Goal: Navigation & Orientation: Find specific page/section

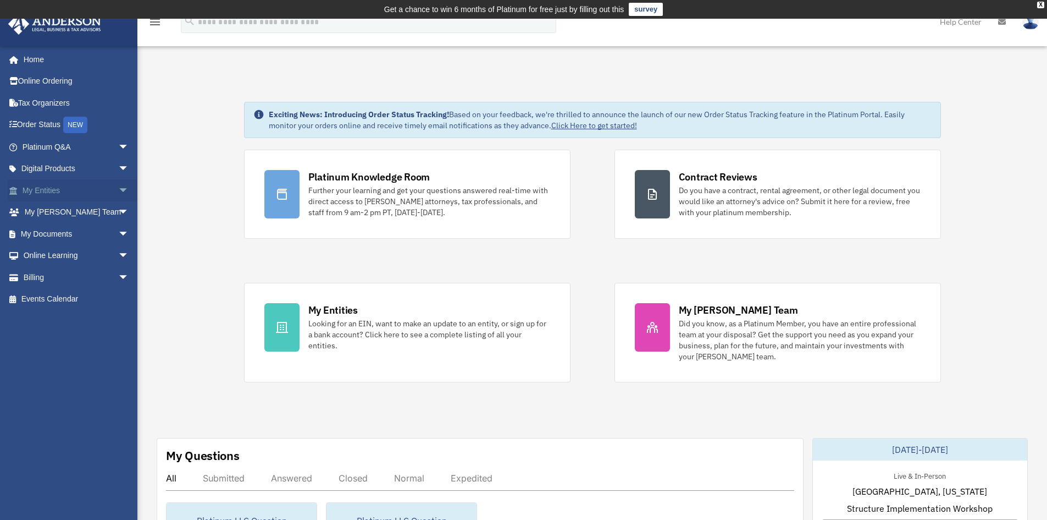
click at [86, 187] on link "My Entities arrow_drop_down" at bounding box center [77, 190] width 138 height 22
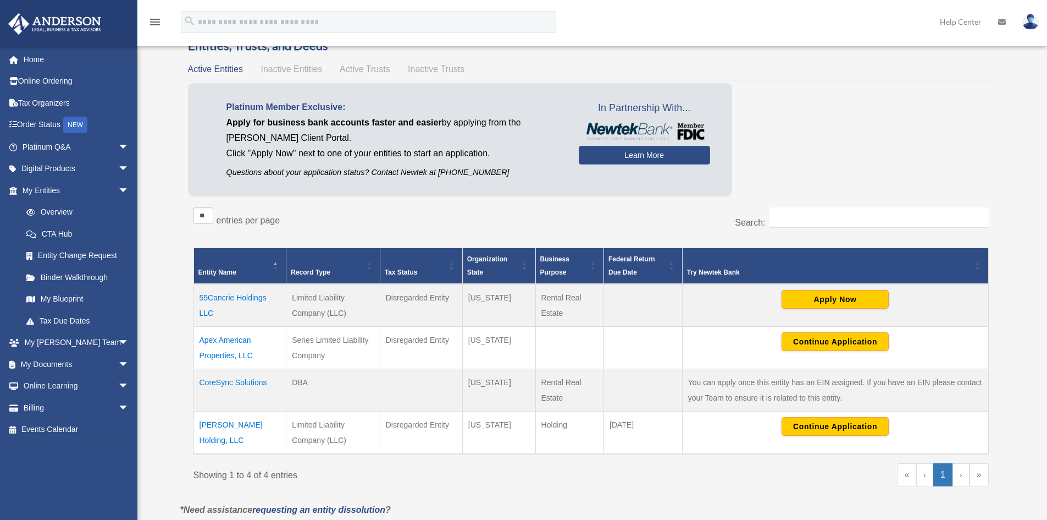
scroll to position [110, 0]
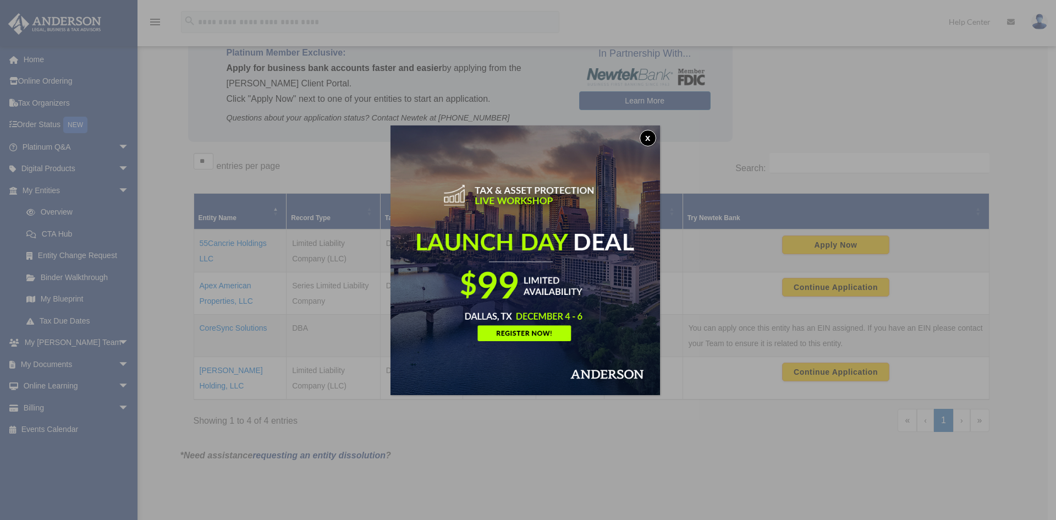
click at [649, 129] on img at bounding box center [524, 259] width 269 height 269
click at [650, 136] on button "x" at bounding box center [647, 138] width 16 height 16
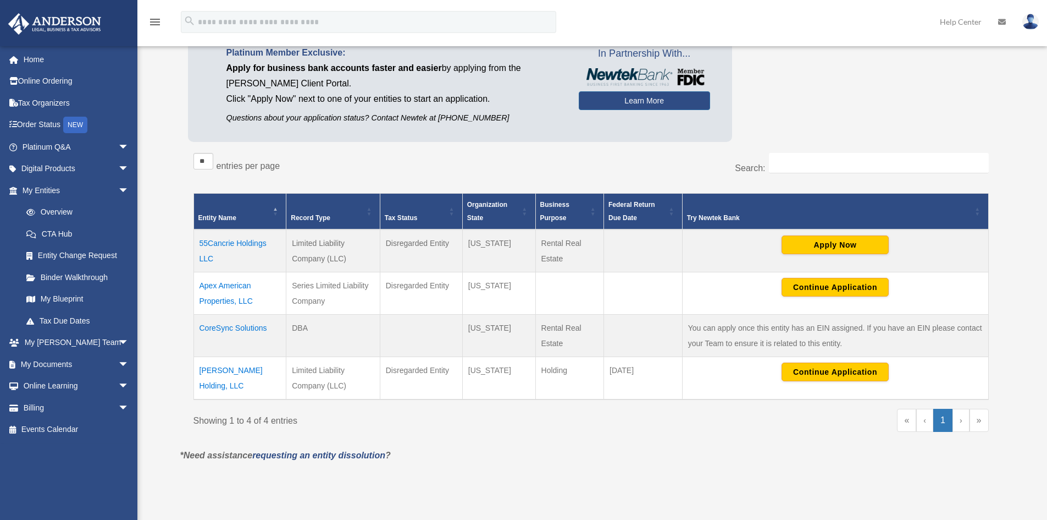
click at [213, 249] on td "55Cancrie Holdings LLC" at bounding box center [240, 250] width 93 height 43
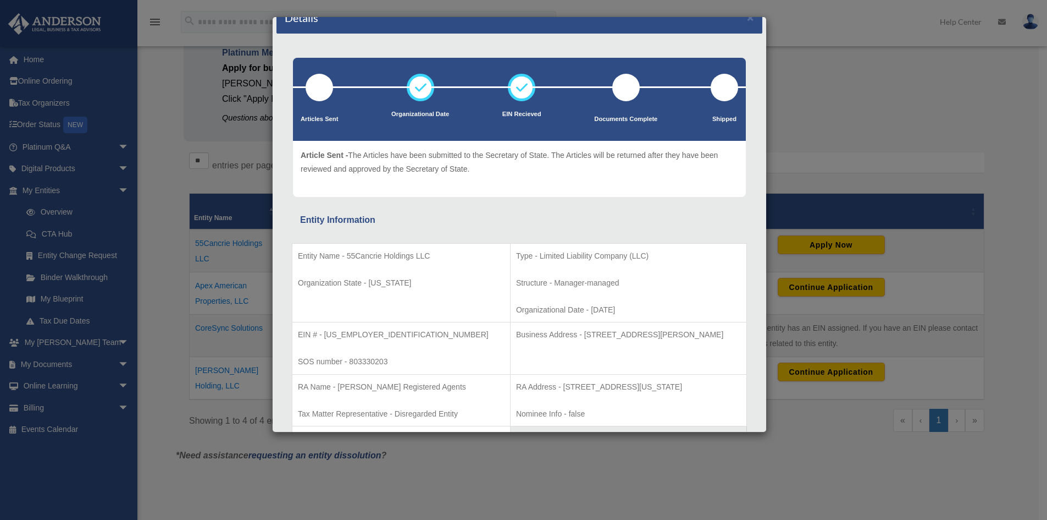
scroll to position [0, 0]
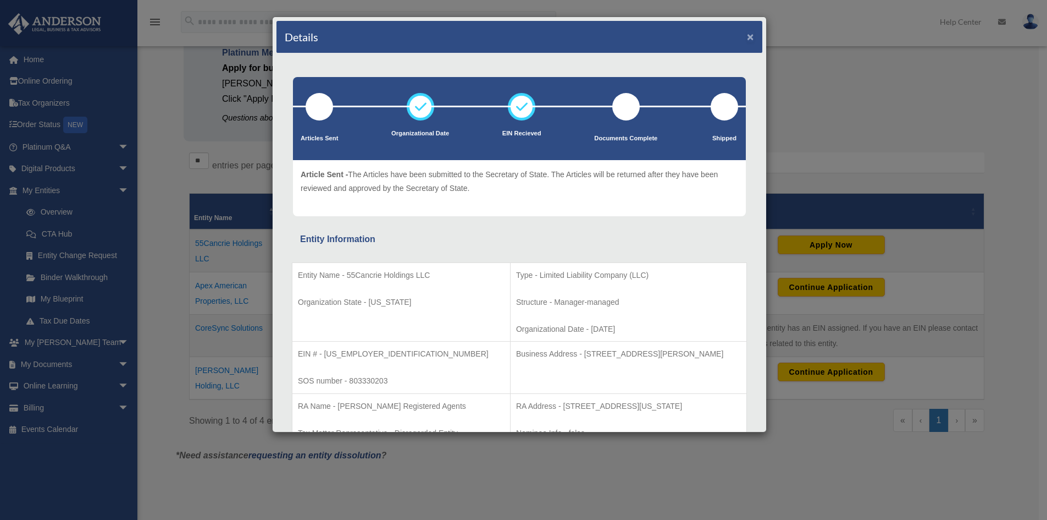
click at [747, 42] on button "×" at bounding box center [750, 37] width 7 height 12
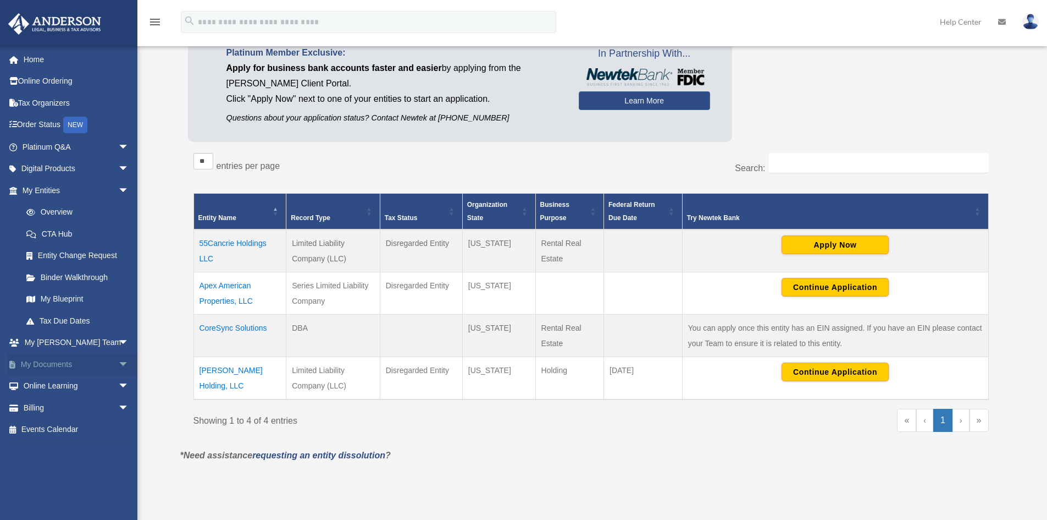
click at [104, 366] on link "My Documents arrow_drop_down" at bounding box center [77, 364] width 138 height 22
click at [84, 364] on link "My Documents arrow_drop_down" at bounding box center [77, 364] width 138 height 22
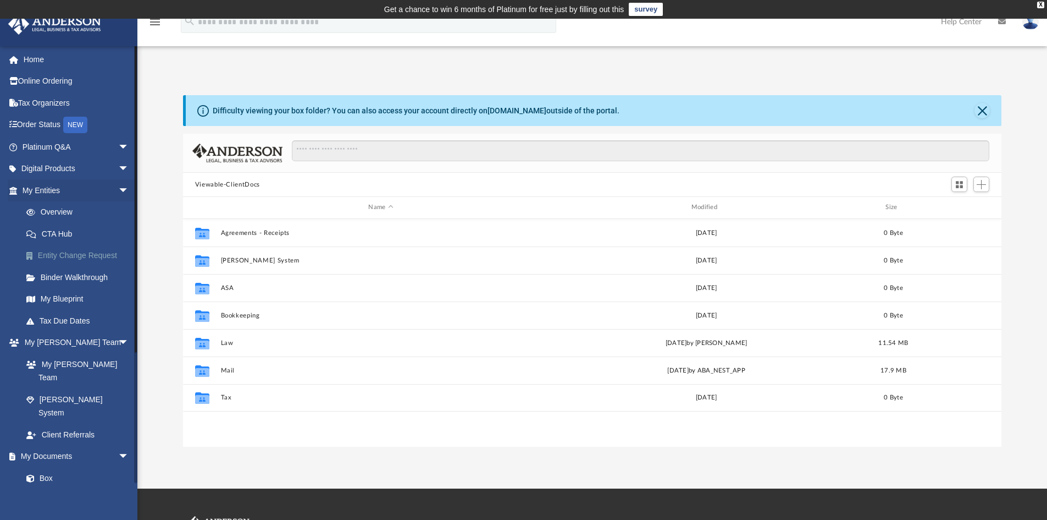
scroll to position [242, 810]
click at [64, 208] on link "Overview" at bounding box center [80, 212] width 130 height 22
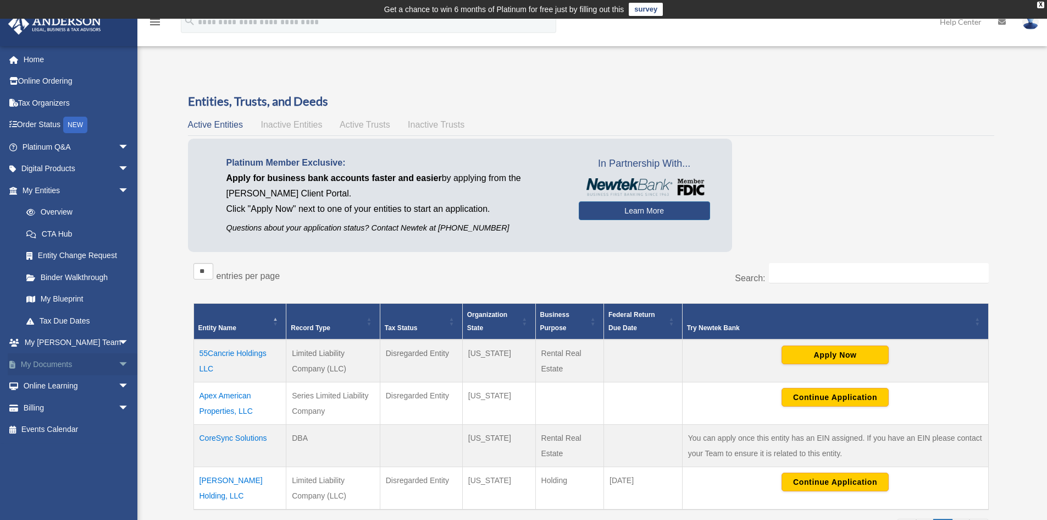
click at [118, 364] on span "arrow_drop_down" at bounding box center [129, 364] width 22 height 23
click at [37, 379] on link "Box" at bounding box center [80, 386] width 130 height 22
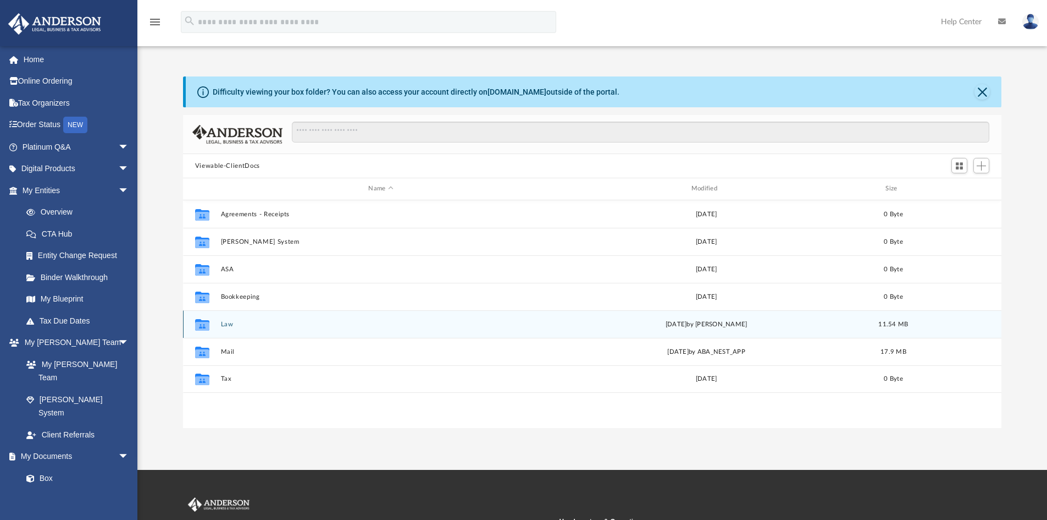
scroll to position [242, 810]
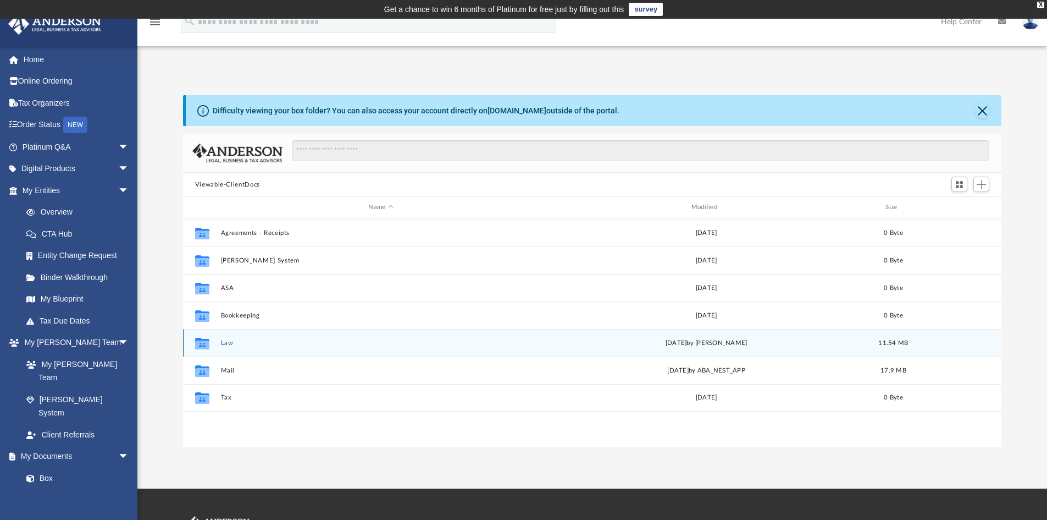
click at [219, 348] on div "Collaborated Folder Law Fri Sep 5 2025 by Jasmine Grayson 11.54 MB" at bounding box center [592, 342] width 819 height 27
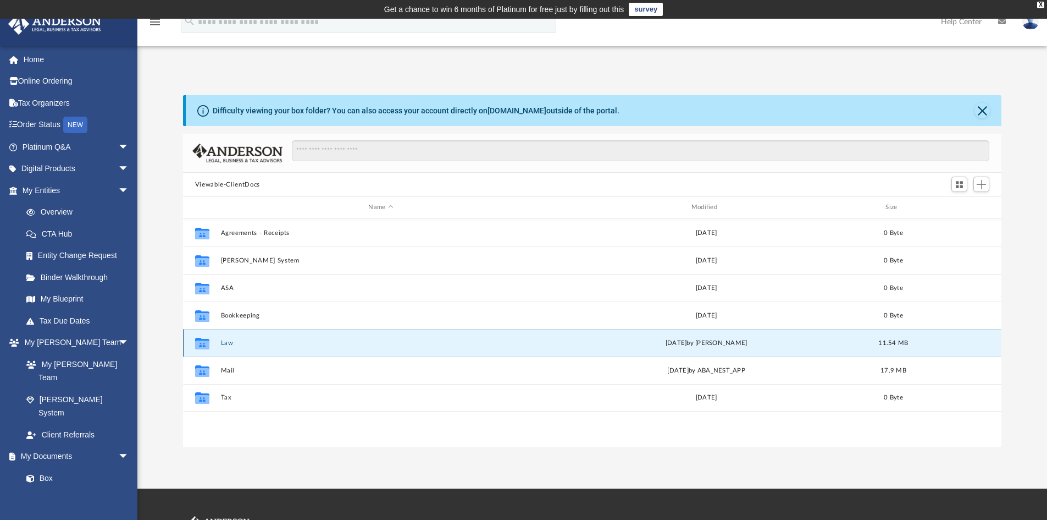
click at [220, 340] on div "Collaborated Folder Law Fri Sep 5 2025 by Jasmine Grayson 11.54 MB" at bounding box center [592, 342] width 819 height 27
click at [222, 344] on button "Law" at bounding box center [380, 342] width 321 height 7
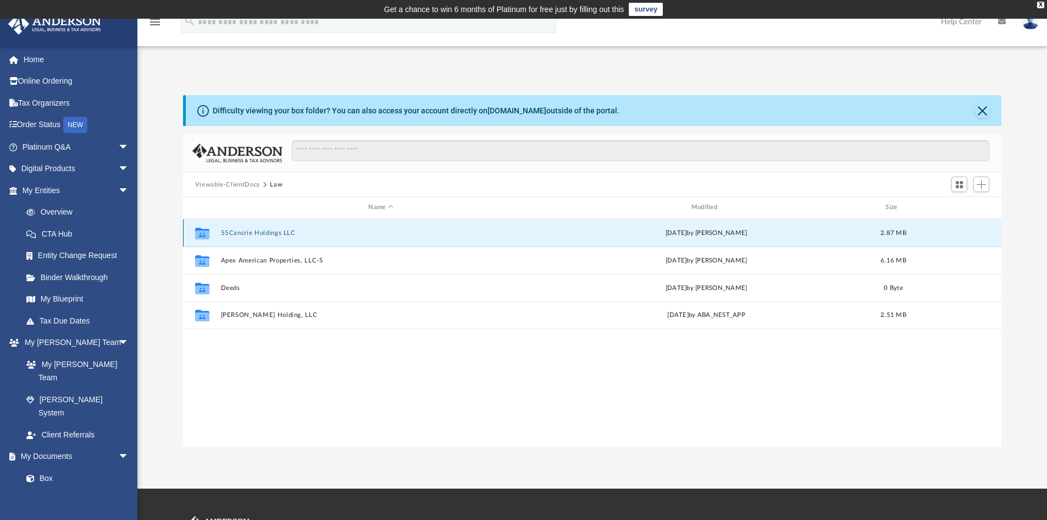
click at [230, 233] on button "55Cancrie Holdings LLC" at bounding box center [380, 232] width 321 height 7
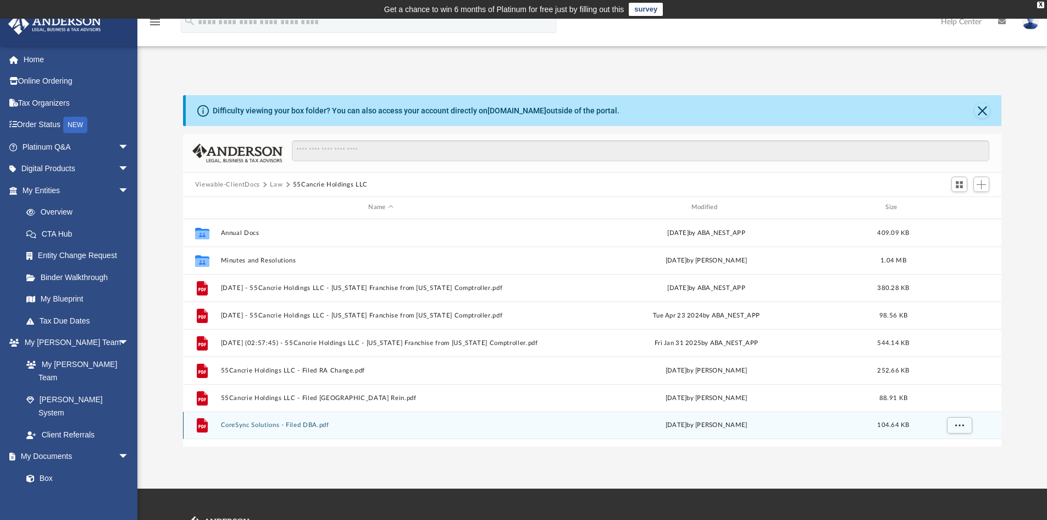
click at [260, 426] on button "CoreSync Solutions - Filed DBA.pdf" at bounding box center [380, 424] width 321 height 7
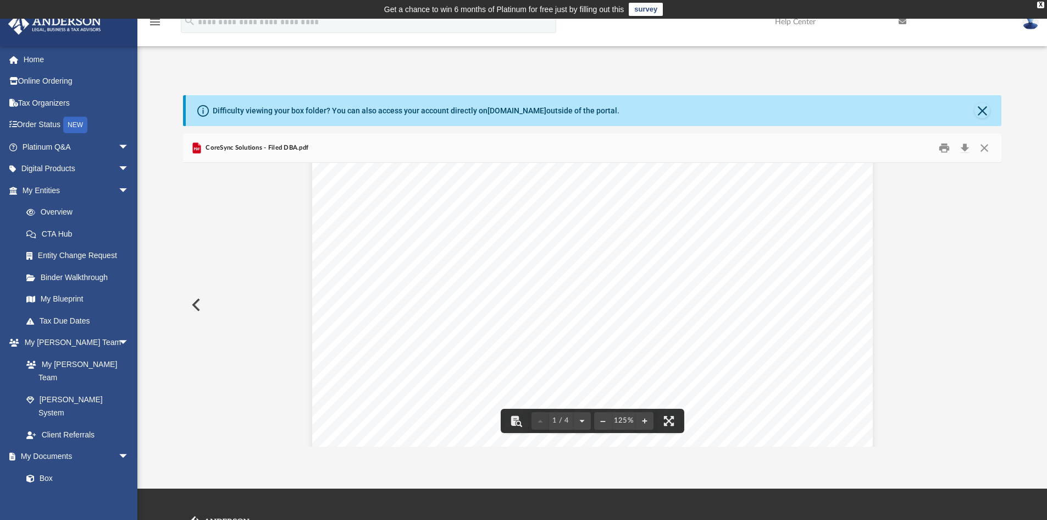
scroll to position [385, 0]
